Goal: Task Accomplishment & Management: Use online tool/utility

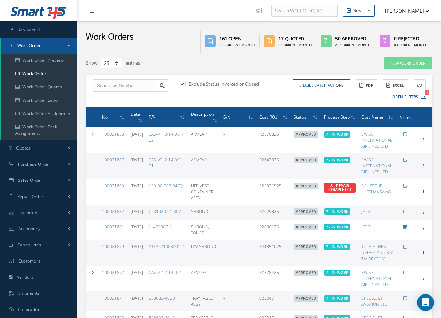
select select "25"
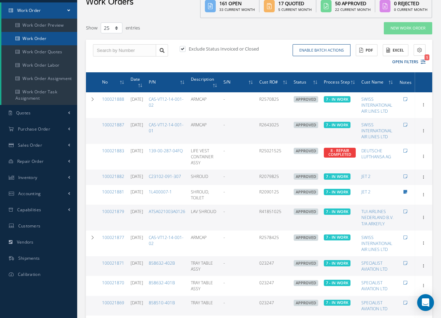
click at [32, 39] on link "Work Order" at bounding box center [39, 38] width 76 height 13
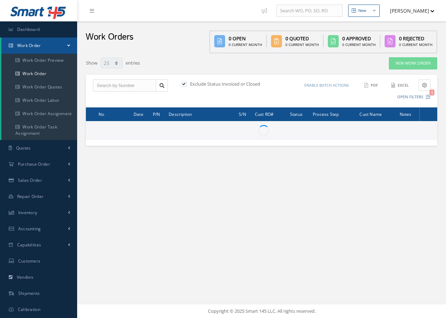
select select "25"
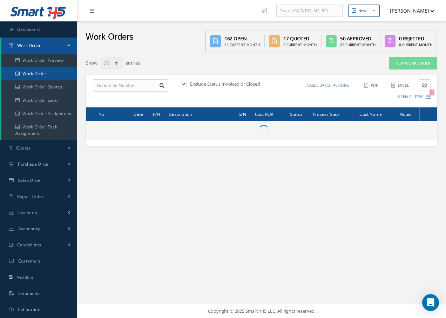
click at [42, 72] on link "Work Order" at bounding box center [39, 73] width 76 height 13
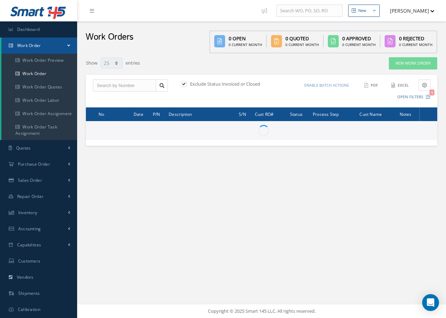
select select "25"
drag, startPoint x: 105, startPoint y: 85, endPoint x: 109, endPoint y: 84, distance: 4.0
click at [106, 85] on input "text" at bounding box center [124, 85] width 63 height 13
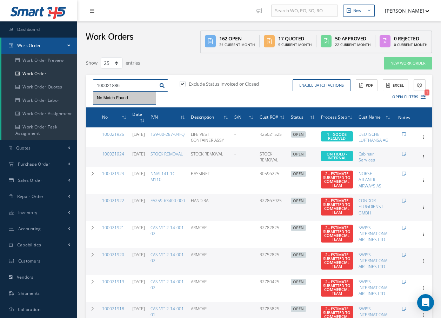
click at [127, 84] on input "100021886" at bounding box center [124, 85] width 63 height 13
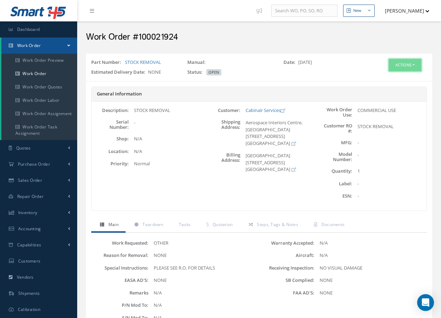
click at [404, 67] on button "Actions" at bounding box center [404, 65] width 33 height 12
click at [384, 78] on link "Edit" at bounding box center [394, 78] width 56 height 9
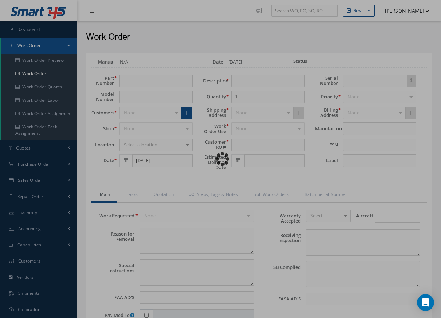
type input "STOCK REMOVAL"
type textarea "NONE"
type textarea "PLEASE SEE R.O. FOR DETAILS"
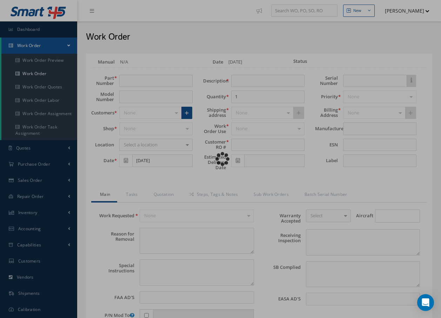
type input "NONE"
type textarea "NO VISUAL DAMAGE"
type textarea "NONE"
type input "NONE"
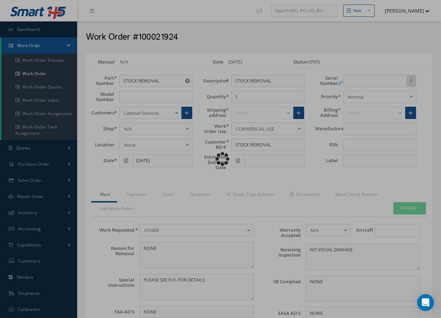
click at [220, 159] on div "Loading…" at bounding box center [220, 159] width 0 height 0
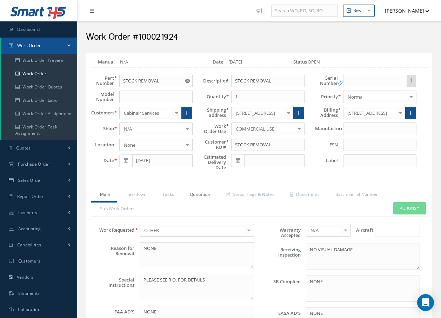
click at [205, 195] on link "Quotation" at bounding box center [199, 195] width 36 height 15
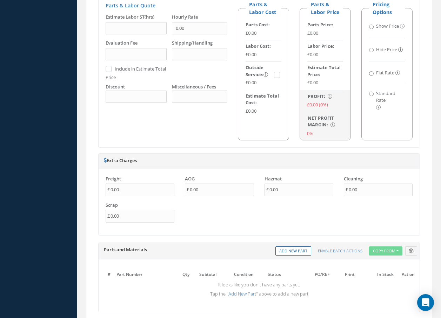
scroll to position [612, 0]
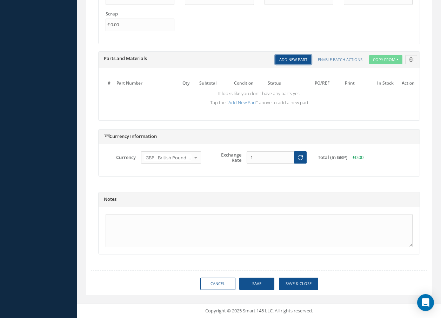
click at [300, 60] on link "Add New Part" at bounding box center [293, 59] width 36 height 9
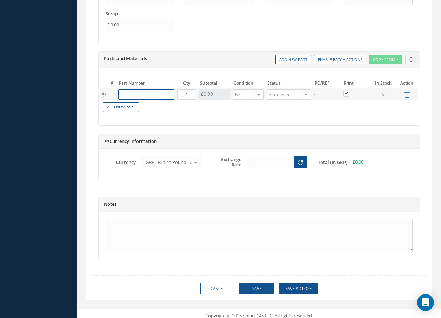
click at [136, 93] on input "text" at bounding box center [146, 94] width 56 height 11
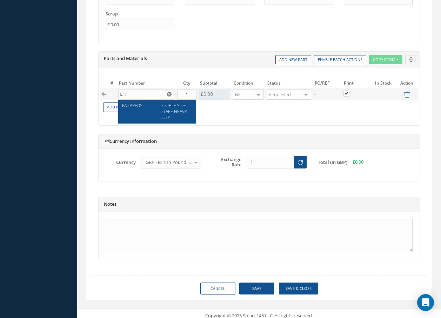
click at [175, 112] on span "DOUBLE SIDED TAPE HEAVY DUTY" at bounding box center [172, 111] width 27 height 18
type input "FAITAPEDS"
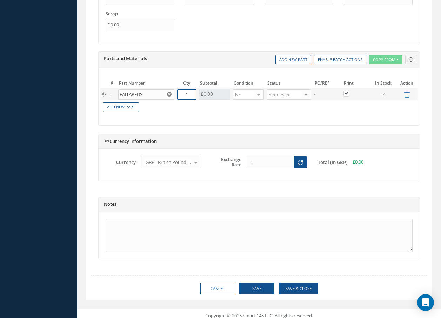
drag, startPoint x: 190, startPoint y: 93, endPoint x: 183, endPoint y: 95, distance: 6.5
click at [183, 95] on input "1" at bounding box center [186, 94] width 19 height 11
type input "5"
click at [298, 290] on button "Save & Close" at bounding box center [298, 288] width 39 height 12
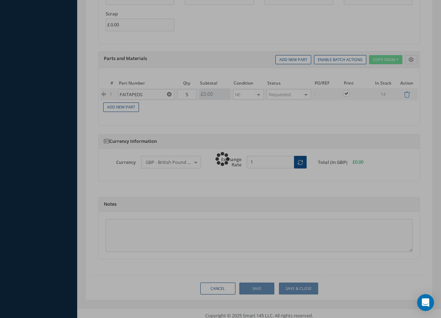
type input "0.00"
checkbox input "false"
type input "0.00"
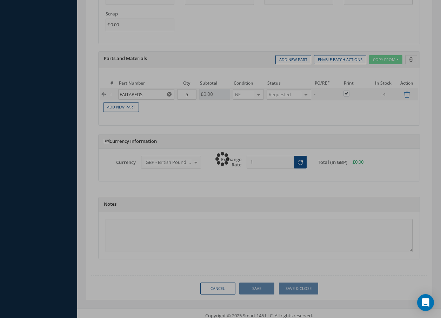
type input "0.00"
checkbox input "false"
radio input "true"
checkbox input "true"
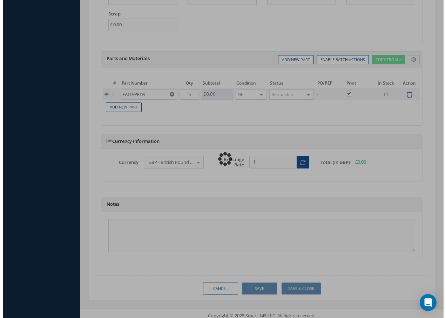
scroll to position [621, 0]
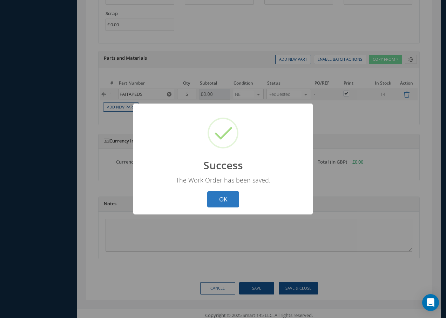
click at [230, 203] on button "OK" at bounding box center [223, 199] width 32 height 16
select select "25"
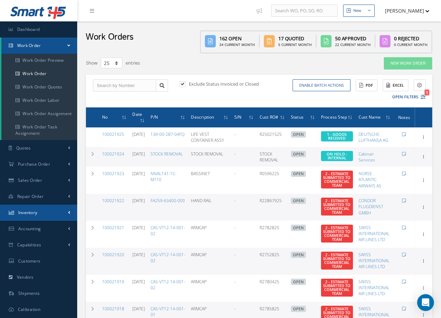
click at [35, 212] on span "Inventory" at bounding box center [27, 212] width 19 height 6
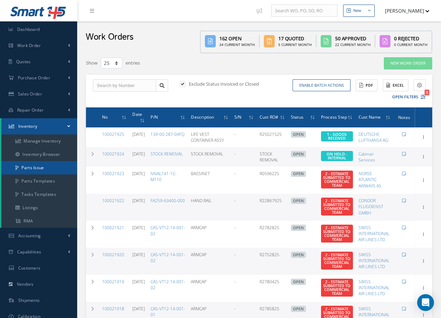
click at [38, 169] on link "Parts Issue" at bounding box center [39, 167] width 76 height 13
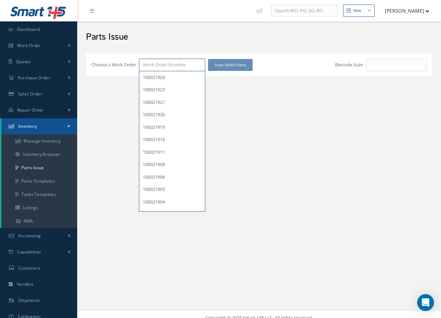
click at [149, 63] on input "Choose a Work Order" at bounding box center [172, 65] width 66 height 13
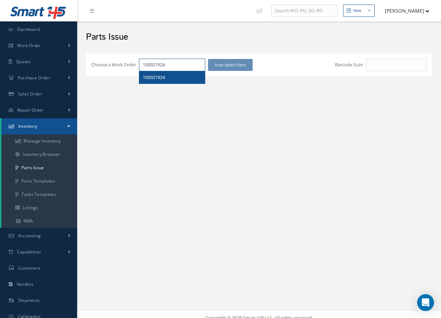
type input "100021924"
click at [154, 76] on span "100021924" at bounding box center [154, 77] width 22 height 6
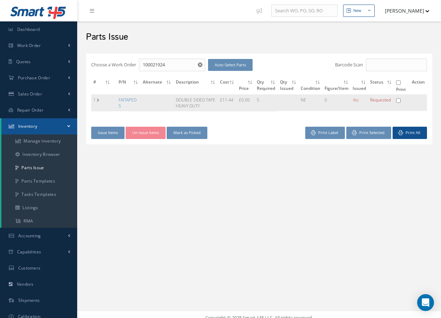
click at [97, 100] on td "1" at bounding box center [101, 102] width 21 height 16
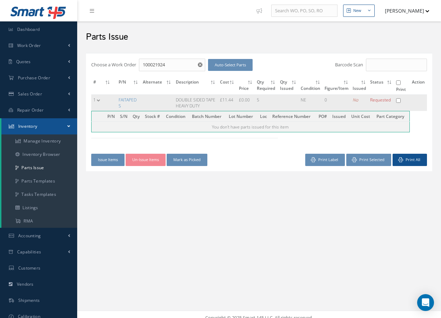
click at [98, 100] on td "1" at bounding box center [101, 102] width 21 height 16
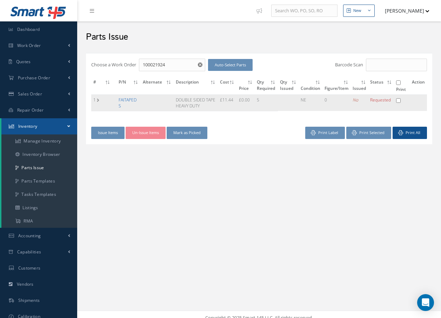
click at [125, 100] on link "FAITAPEDS" at bounding box center [127, 103] width 18 height 12
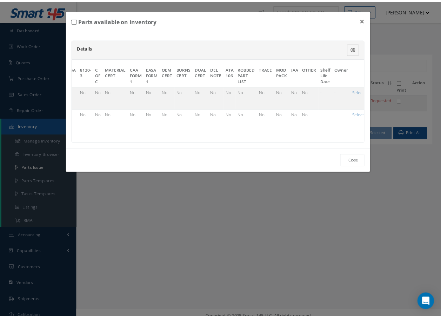
scroll to position [0, 327]
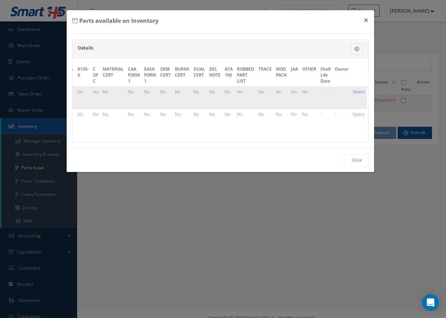
click at [353, 89] on link "Select" at bounding box center [359, 92] width 12 height 6
checkbox input "true"
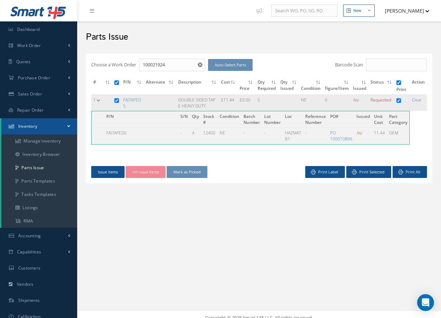
click at [118, 101] on input "checkbox" at bounding box center [116, 100] width 5 height 5
checkbox input "false"
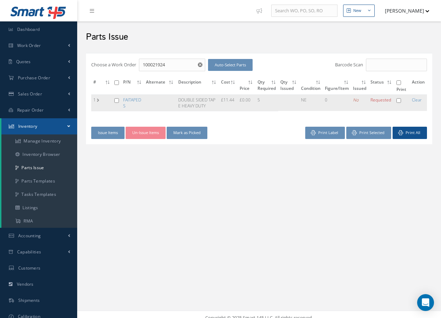
click at [118, 100] on input "checkbox" at bounding box center [116, 100] width 5 height 5
checkbox input "true"
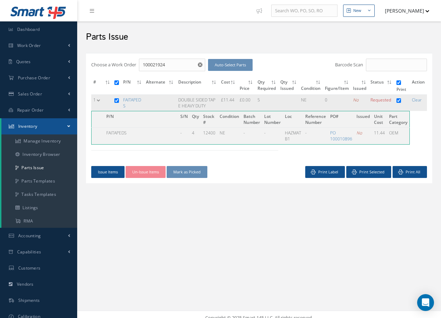
click at [116, 101] on input "checkbox" at bounding box center [116, 100] width 5 height 5
checkbox input "false"
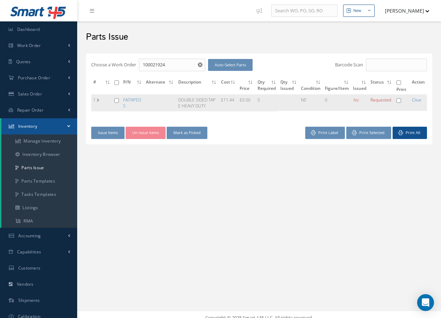
click at [116, 101] on input "checkbox" at bounding box center [116, 100] width 5 height 5
checkbox input "true"
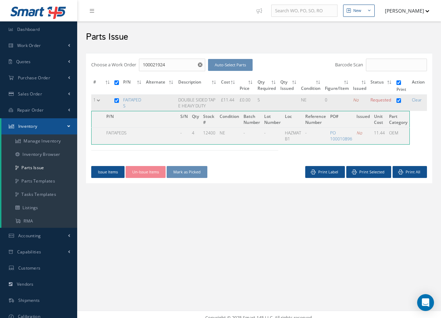
click at [116, 101] on input "checkbox" at bounding box center [116, 100] width 5 height 5
checkbox input "false"
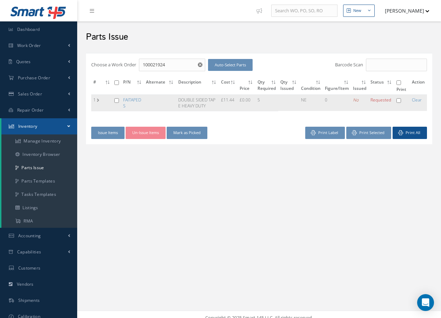
click at [96, 101] on label "1" at bounding box center [95, 100] width 4 height 6
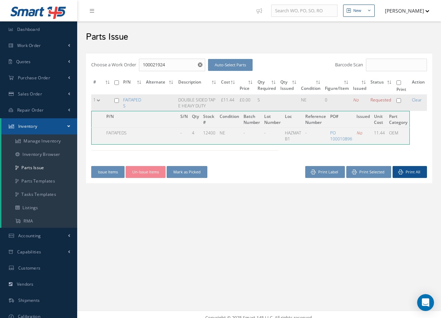
click at [96, 101] on label "1" at bounding box center [95, 100] width 4 height 6
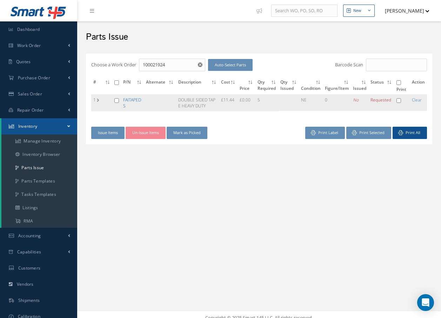
click at [128, 101] on link "FAITAPEDS" at bounding box center [132, 103] width 18 height 12
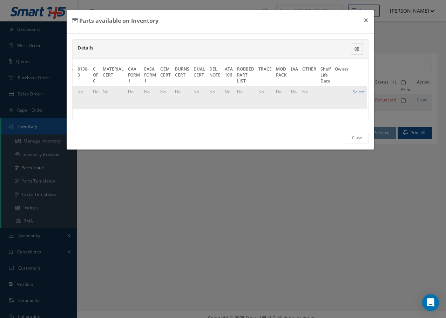
click at [356, 91] on link "Select" at bounding box center [359, 92] width 12 height 6
checkbox input "true"
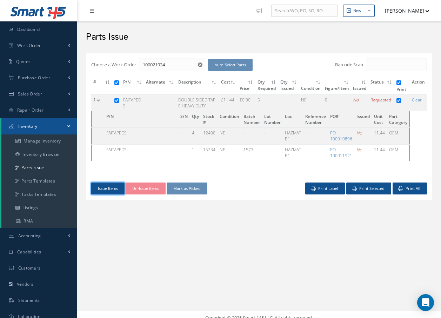
click at [118, 189] on button "Issue Items" at bounding box center [107, 188] width 33 height 12
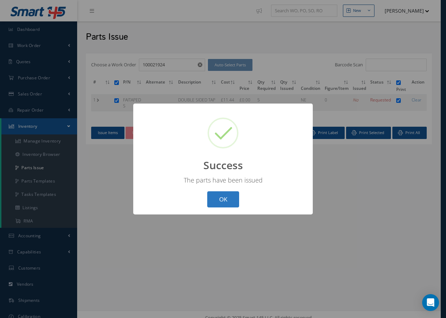
click at [220, 198] on button "OK" at bounding box center [223, 199] width 32 height 16
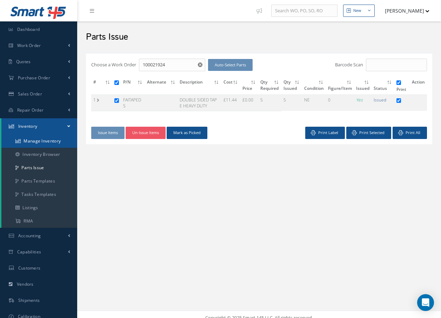
click at [49, 141] on link "Manage Inventory" at bounding box center [39, 140] width 76 height 13
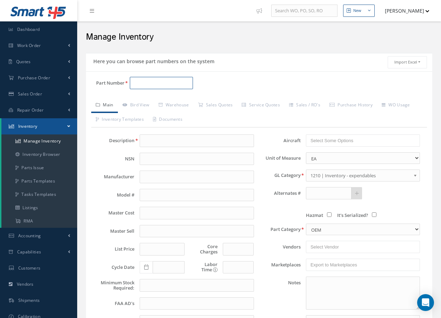
click at [149, 82] on input "Part Number" at bounding box center [161, 83] width 63 height 13
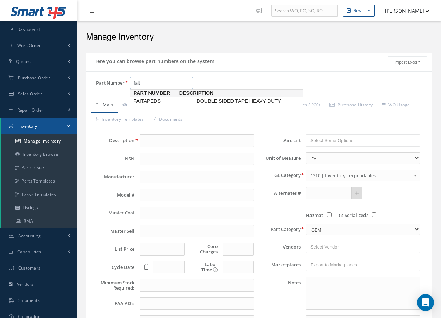
click at [154, 103] on span "FAITAPEDS" at bounding box center [163, 100] width 63 height 7
type input "FAITAPEDS"
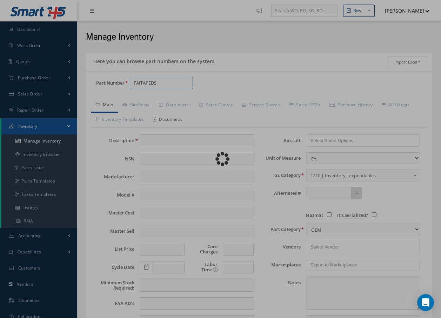
type input "DOUBLE SIDED TAPE HEAVY DUTY"
type input "11.44"
type input "0.00"
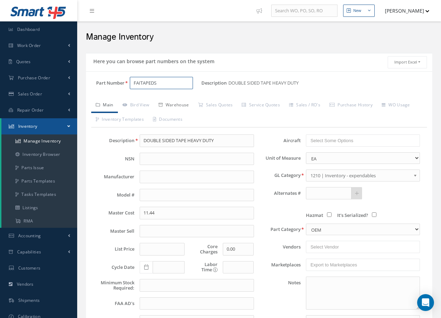
type input "FAITAPEDS"
click at [172, 105] on link "Warehouse" at bounding box center [174, 105] width 40 height 15
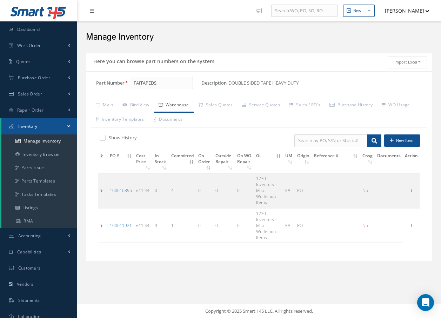
click at [101, 226] on td at bounding box center [102, 225] width 9 height 35
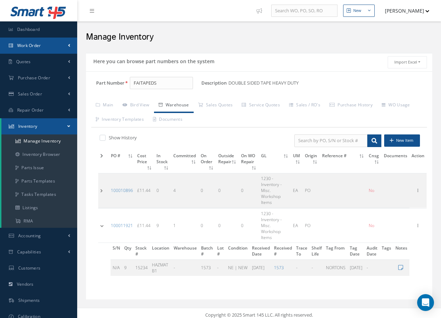
click at [35, 46] on span "Work Order" at bounding box center [29, 45] width 24 height 6
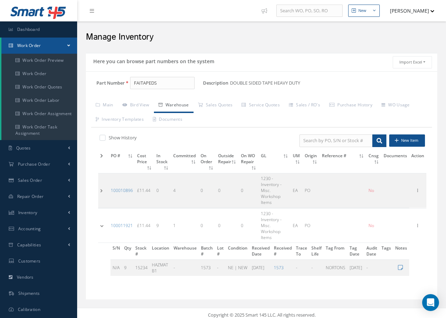
click at [41, 46] on link "Work Order" at bounding box center [39, 46] width 76 height 16
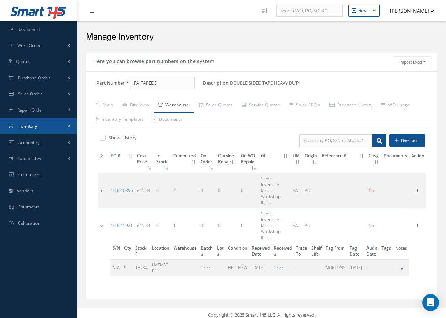
click at [38, 128] on span "Inventory" at bounding box center [27, 126] width 19 height 6
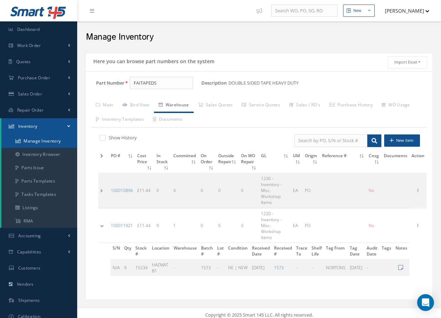
click at [38, 140] on link "Manage Inventory" at bounding box center [39, 140] width 76 height 13
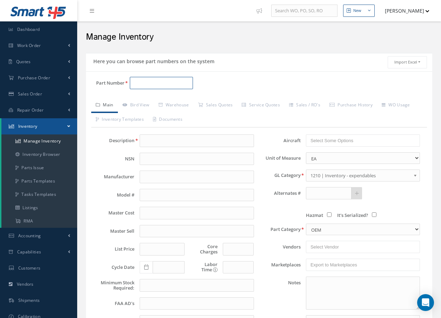
click at [141, 82] on input "Part Number" at bounding box center [161, 83] width 63 height 13
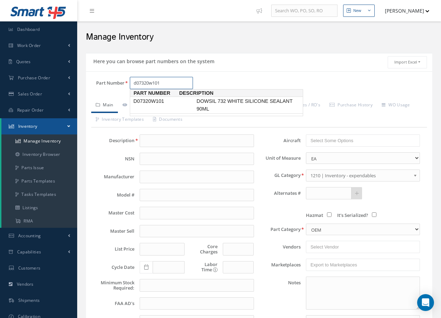
click at [145, 100] on span "D07320W101" at bounding box center [163, 100] width 63 height 7
type input "D07320W101"
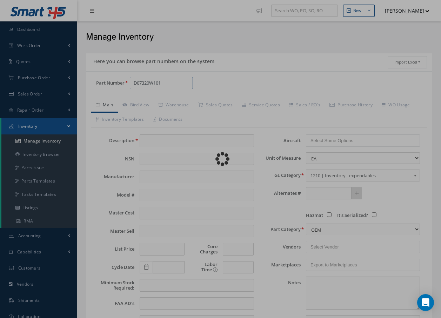
type input "DOWSIL 732 WHITE SILICONE SEALANT 90ML"
type input "3.74"
type input "0.00"
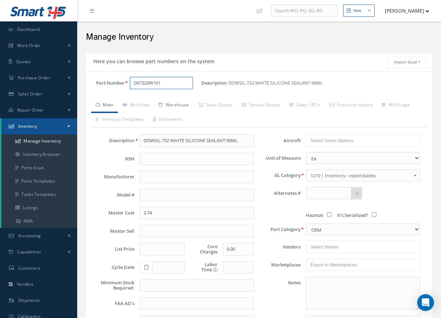
type input "D07320W101"
click at [181, 103] on link "Warehouse" at bounding box center [174, 105] width 40 height 15
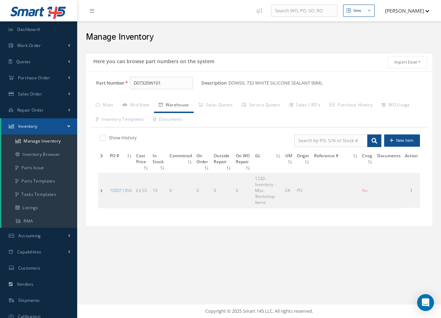
click at [99, 188] on td at bounding box center [102, 190] width 9 height 35
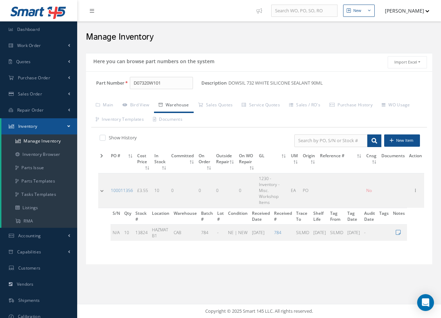
click at [93, 15] on link at bounding box center [93, 11] width 19 height 12
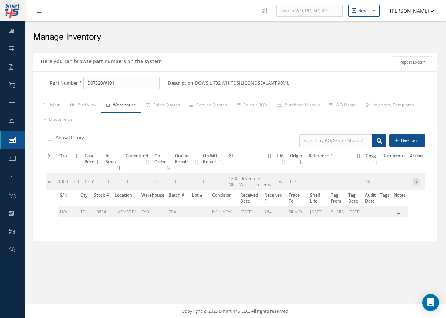
click at [416, 183] on icon at bounding box center [416, 181] width 7 height 6
click at [376, 187] on link "Edit" at bounding box center [383, 185] width 55 height 9
type input "3.55"
type input "[DATE]"
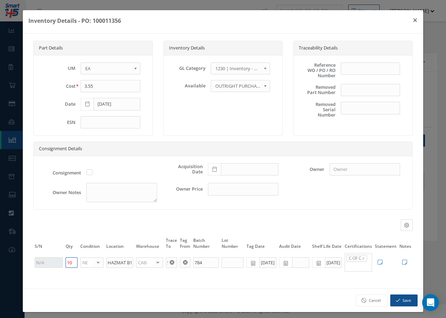
click at [55, 268] on tr "10 NE OH SV RP AR NE FN NS RE FP BER N/A INSP BC AI MD RF SCR TS USE TL SP NU A…" at bounding box center [223, 262] width 380 height 20
type input "9"
click at [406, 306] on button "Save" at bounding box center [403, 300] width 27 height 12
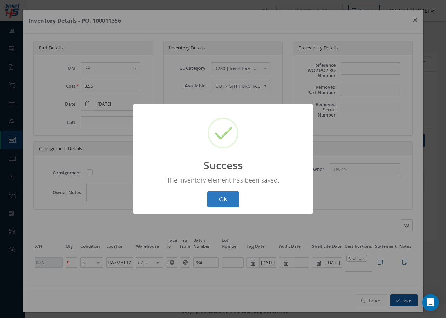
click at [227, 200] on button "OK" at bounding box center [223, 199] width 32 height 16
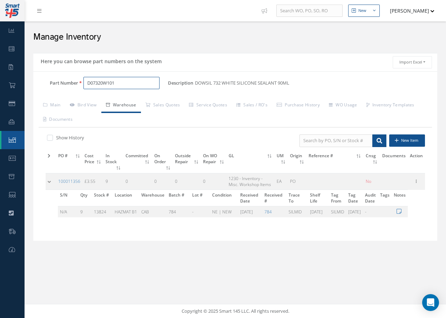
click at [121, 83] on input "D07320W101" at bounding box center [121, 83] width 76 height 13
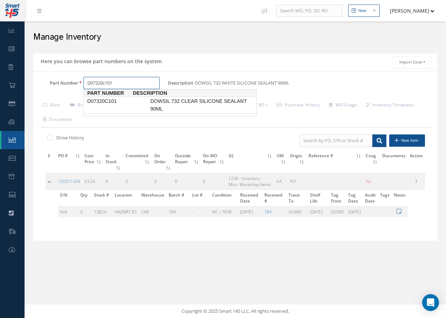
click at [113, 102] on span "D07320C101" at bounding box center [117, 100] width 63 height 7
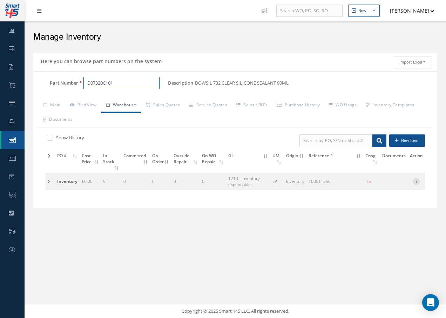
type input "D07320C101"
click at [418, 183] on icon at bounding box center [416, 181] width 7 height 6
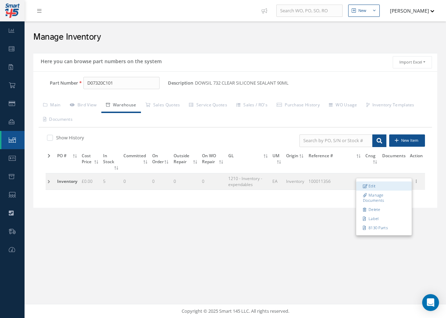
click at [373, 186] on link "Edit" at bounding box center [383, 185] width 55 height 9
type input "0.00"
type input "07/17/2025"
type input "100011356"
type input "5"
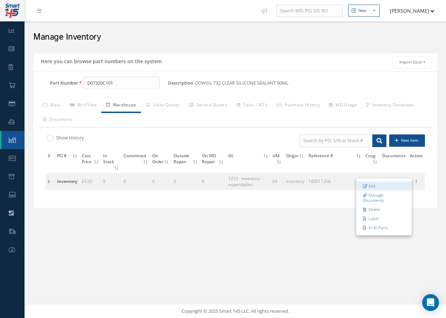
type input "749"
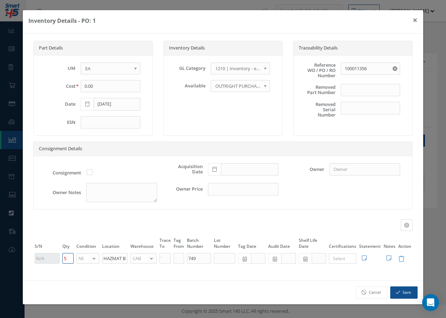
click at [53, 254] on tr "5 NE OH SV RP AR NE FN NS RE FP BER N/A INSP BC AI MD RF SCR TS USE TL SP NU AS…" at bounding box center [223, 258] width 380 height 12
type input "6"
click at [409, 294] on button "Save" at bounding box center [403, 292] width 27 height 12
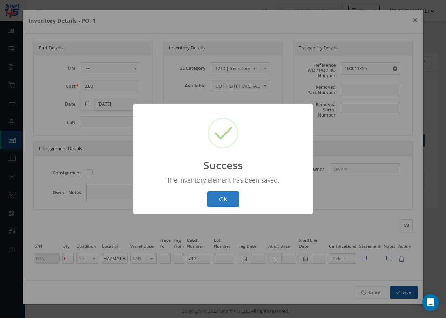
click at [217, 195] on button "OK" at bounding box center [223, 199] width 32 height 16
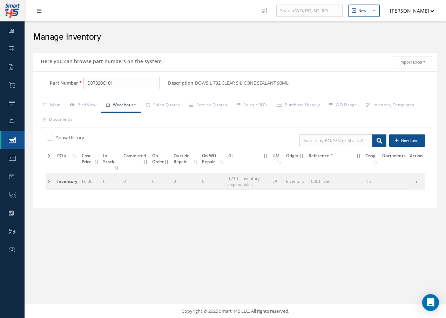
click at [36, 14] on link at bounding box center [41, 11] width 19 height 12
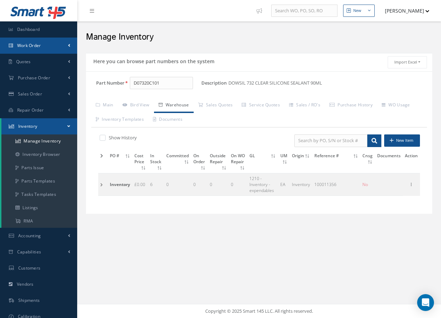
click at [26, 45] on span "Work Order" at bounding box center [29, 45] width 24 height 6
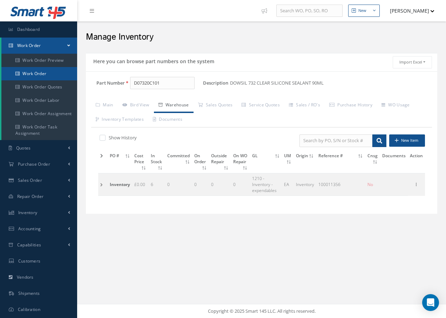
click at [28, 70] on link "Work Order" at bounding box center [39, 73] width 76 height 13
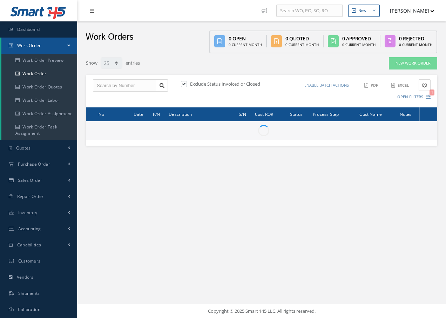
select select "25"
click at [111, 82] on input "text" at bounding box center [124, 85] width 63 height 13
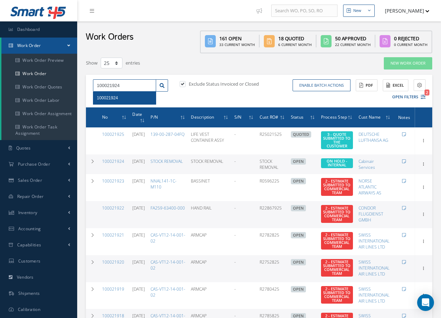
type input "100021924"
click at [113, 96] on span "100021924" at bounding box center [107, 97] width 21 height 5
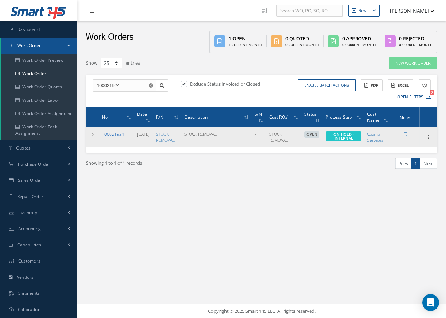
click at [117, 133] on link "100021924" at bounding box center [113, 134] width 22 height 6
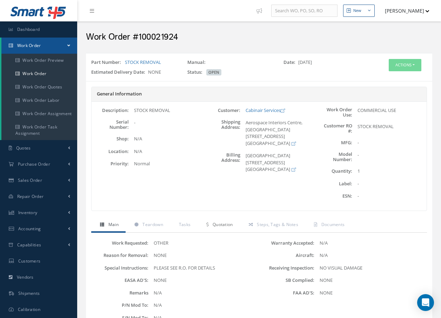
click at [219, 224] on span "Quotation" at bounding box center [222, 224] width 20 height 6
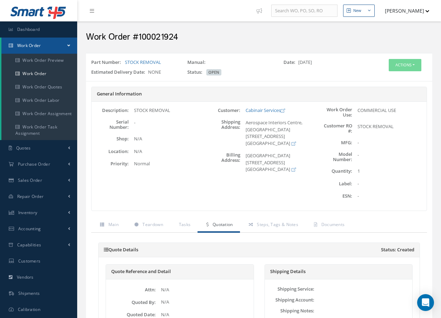
click at [219, 224] on span "Quotation" at bounding box center [222, 224] width 20 height 6
click at [407, 59] on button "Actions" at bounding box center [404, 65] width 33 height 12
click at [373, 77] on icon at bounding box center [375, 78] width 5 height 4
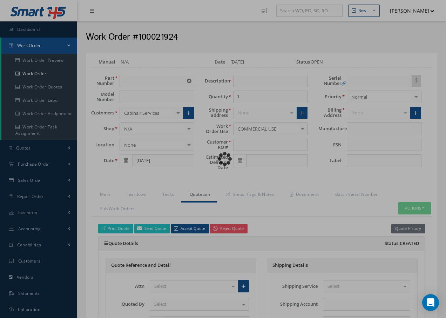
type input "STOCK REMOVAL"
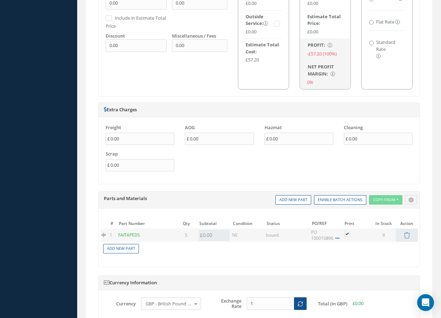
scroll to position [491, 0]
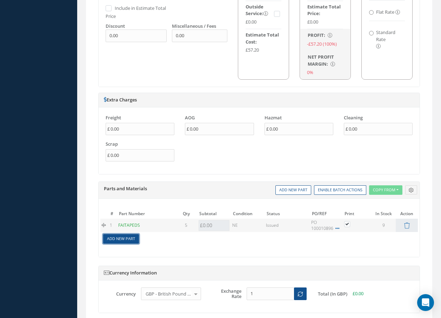
click at [128, 239] on link "Add New Part" at bounding box center [121, 238] width 36 height 9
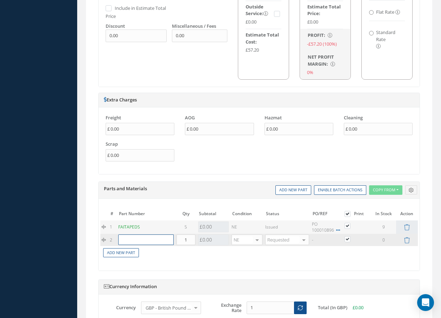
click at [130, 239] on input "text" at bounding box center [145, 239] width 55 height 11
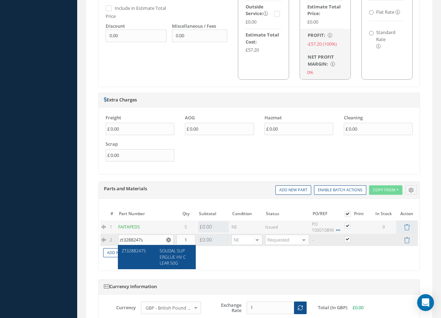
click at [164, 256] on span "SOUDAL SUPERGLUE HV CLEAR 50G" at bounding box center [172, 256] width 26 height 18
type input "ZT3288247S"
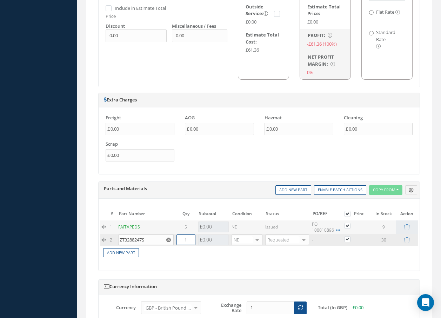
drag, startPoint x: 185, startPoint y: 239, endPoint x: 197, endPoint y: 238, distance: 12.0
click at [197, 238] on tr "2 ZT3288247S SOUDAL SUPERGLUE HV CLEAR 50G Part Number Description Qty in Stock…" at bounding box center [258, 239] width 317 height 12
type input "4"
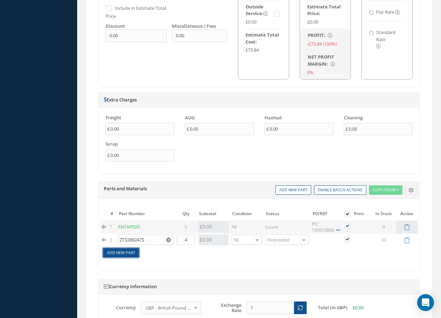
click at [128, 253] on link "Add New Part" at bounding box center [121, 252] width 36 height 9
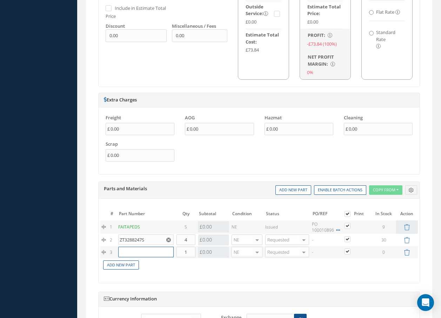
click at [128, 253] on input "text" at bounding box center [145, 251] width 55 height 11
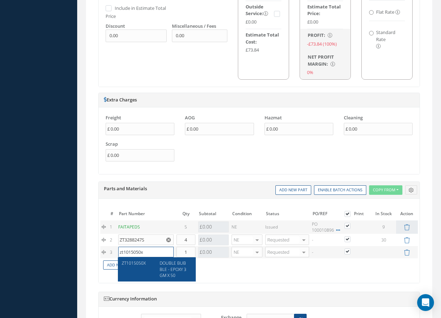
click at [159, 254] on input "zt1015050x" at bounding box center [145, 251] width 55 height 11
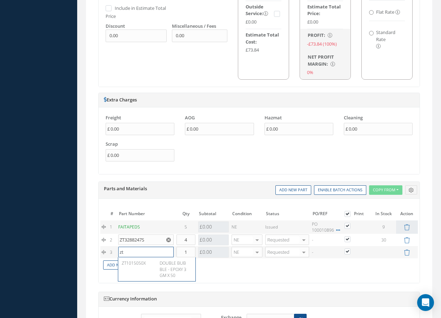
type input "z"
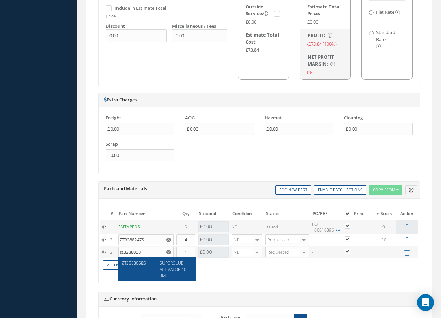
click at [179, 269] on span "SUPERGLUE ACTIVATOR 400ML" at bounding box center [172, 269] width 27 height 18
type input "ZT3288058S"
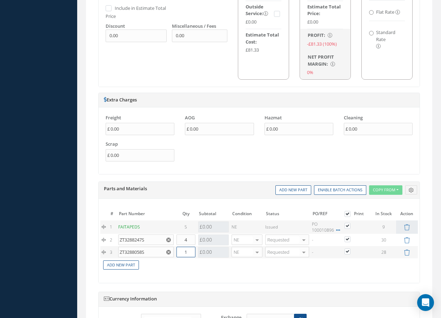
drag, startPoint x: 183, startPoint y: 250, endPoint x: 197, endPoint y: 252, distance: 14.1
click at [197, 252] on tr "3 ZT3288058S SUPERGLUE ACTIVATOR 400ML Part Number Description Qty in Stock Mas…" at bounding box center [258, 252] width 317 height 12
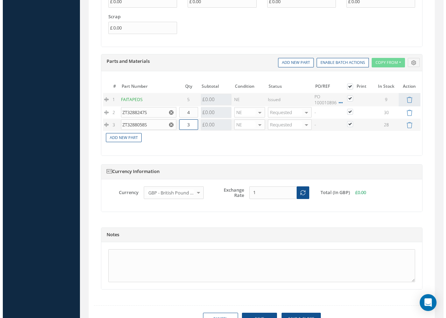
scroll to position [653, 0]
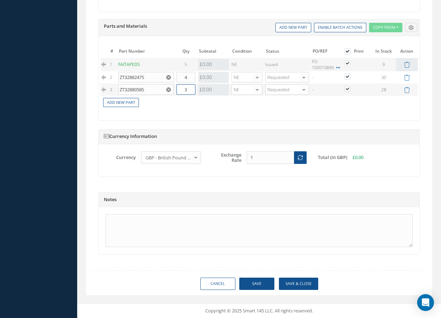
type input "3"
click at [295, 282] on button "Save & Close" at bounding box center [298, 283] width 39 height 12
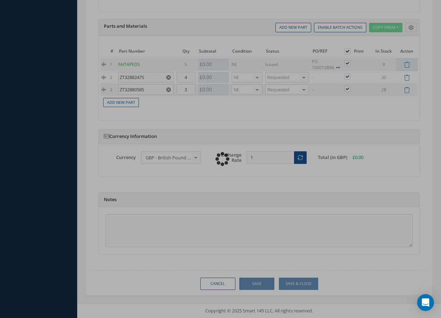
checkbox input "true"
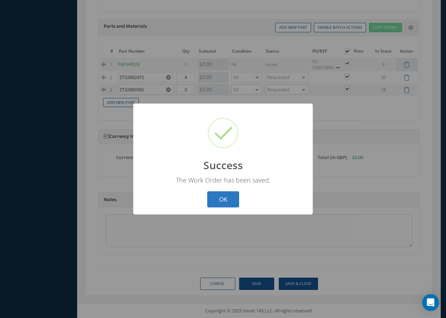
click at [225, 196] on button "OK" at bounding box center [223, 199] width 32 height 16
select select "25"
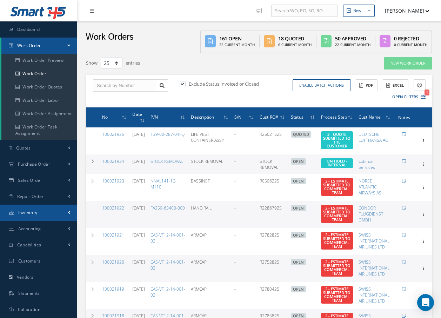
click at [31, 212] on span "Inventory" at bounding box center [27, 212] width 19 height 6
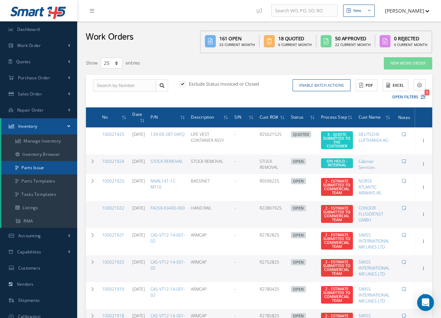
click at [29, 168] on link "Parts Issue" at bounding box center [39, 167] width 76 height 13
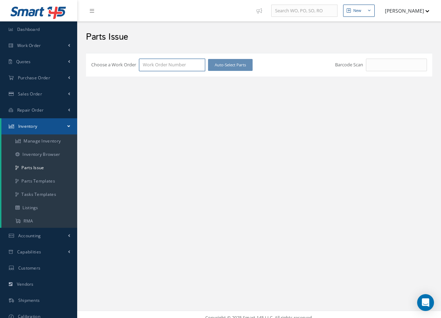
click at [148, 63] on input "Choose a Work Order" at bounding box center [172, 65] width 66 height 13
type input "100021924"
click at [157, 79] on span "100021924" at bounding box center [154, 77] width 22 height 6
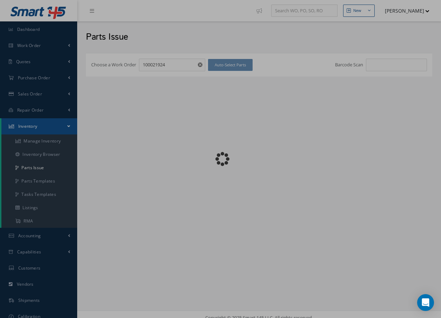
checkbox input "false"
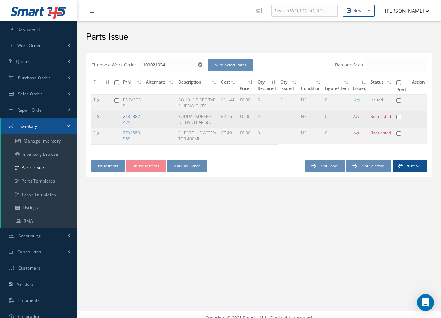
click at [127, 115] on link "ZT3288247S" at bounding box center [131, 119] width 17 height 12
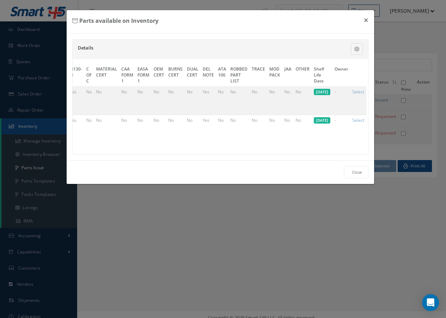
scroll to position [0, 340]
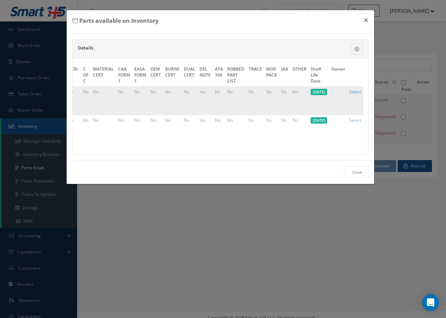
click at [354, 93] on link "Select" at bounding box center [355, 92] width 12 height 6
checkbox input "true"
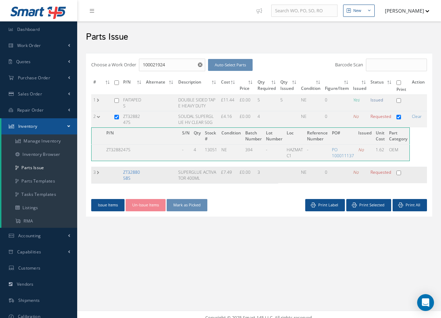
click at [131, 173] on link "ZT3288058S" at bounding box center [131, 175] width 17 height 12
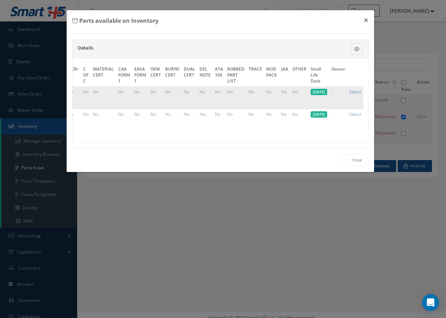
click at [354, 91] on link "Select" at bounding box center [355, 92] width 12 height 6
checkbox input "true"
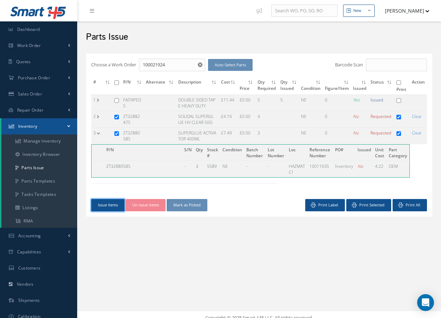
click at [117, 207] on button "Issue Items" at bounding box center [107, 205] width 33 height 12
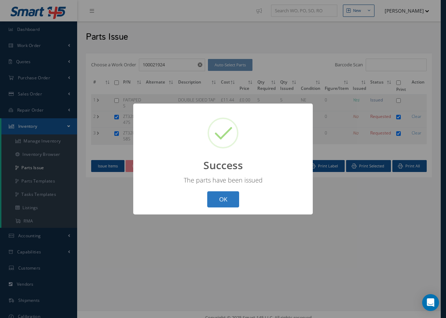
click at [219, 198] on button "OK" at bounding box center [223, 199] width 32 height 16
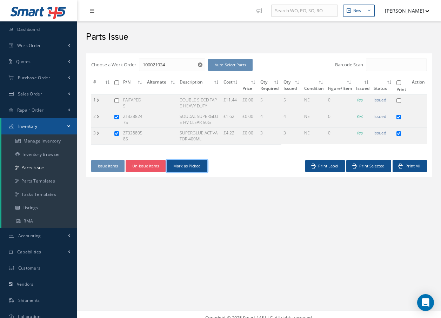
click at [192, 169] on button "Mark as Picked" at bounding box center [186, 166] width 41 height 12
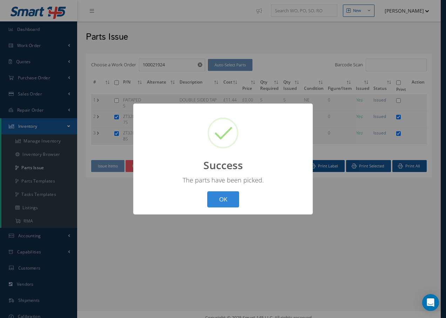
click at [219, 196] on button "OK" at bounding box center [223, 199] width 32 height 16
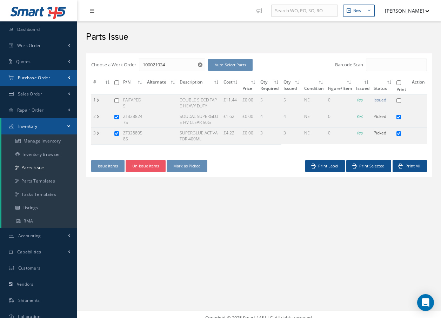
click at [32, 77] on span "Purchase Order" at bounding box center [34, 78] width 32 height 6
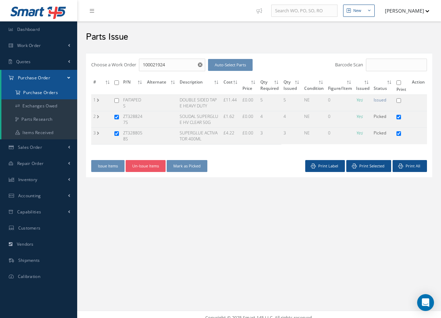
click at [34, 92] on a=1&status_id=2&status_id=3&status_id=5&collapsedFilters"] "Purchase Orders" at bounding box center [39, 92] width 76 height 13
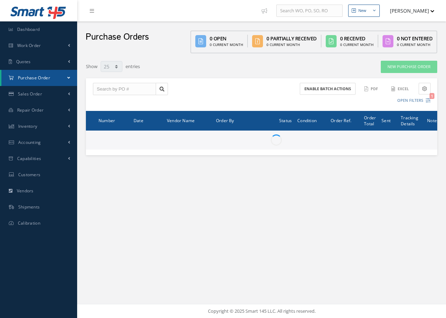
select select "25"
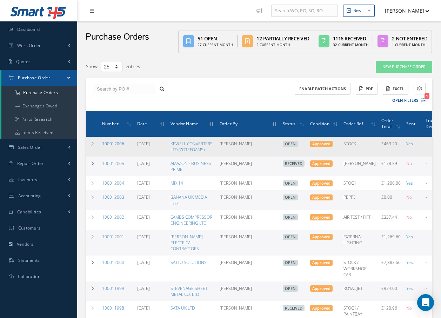
click at [113, 143] on link "100012006" at bounding box center [113, 144] width 22 height 6
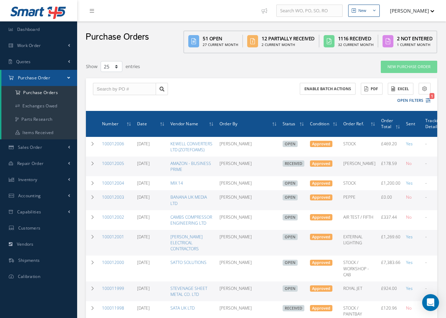
select select "25"
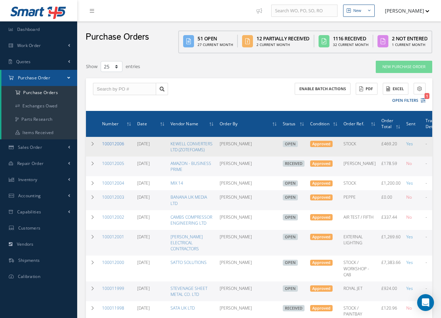
click at [122, 143] on link "100012006" at bounding box center [113, 144] width 22 height 6
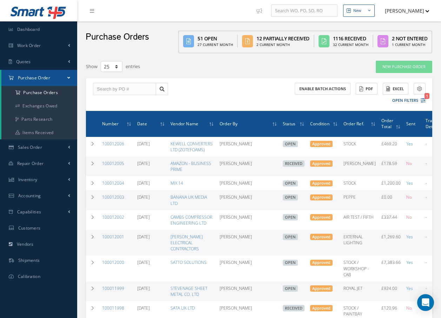
select select "25"
